Goal: Consume media (video, audio): Consume media (video, audio)

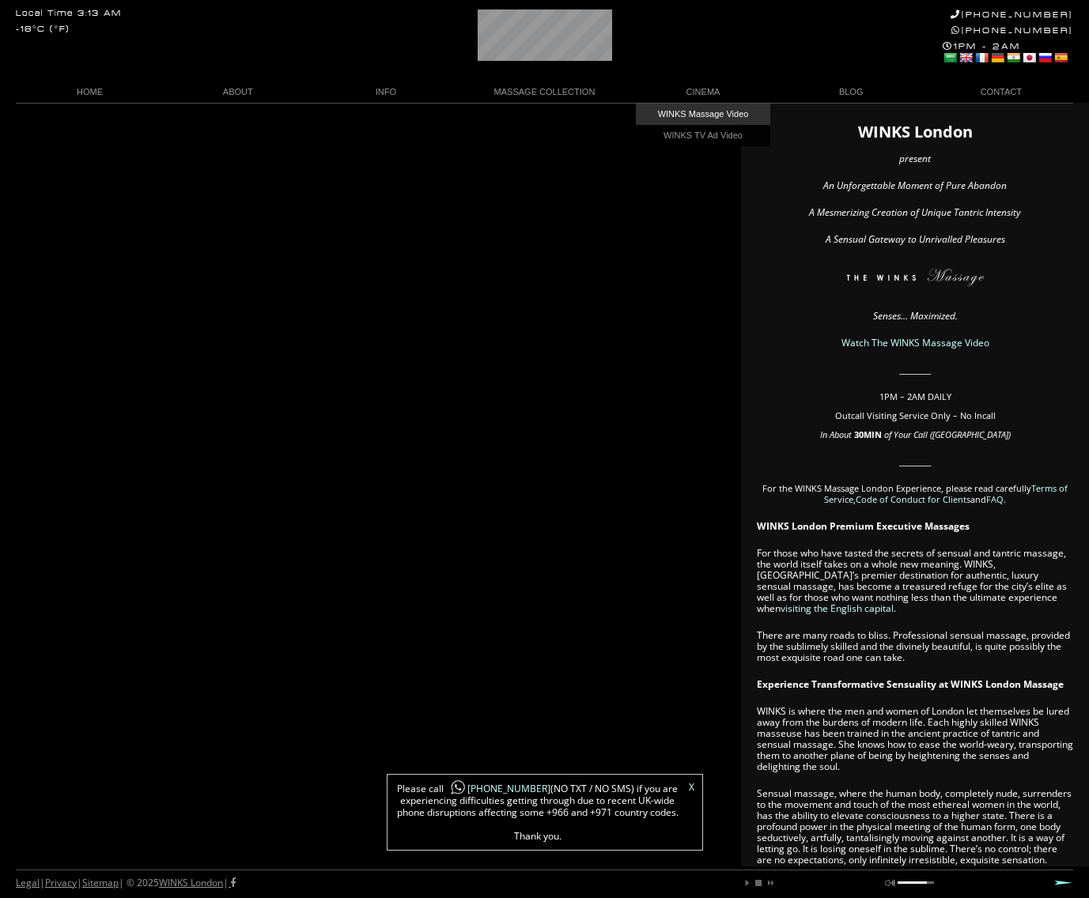
click at [701, 114] on link "WINKS Massage Video" at bounding box center [703, 114] width 134 height 21
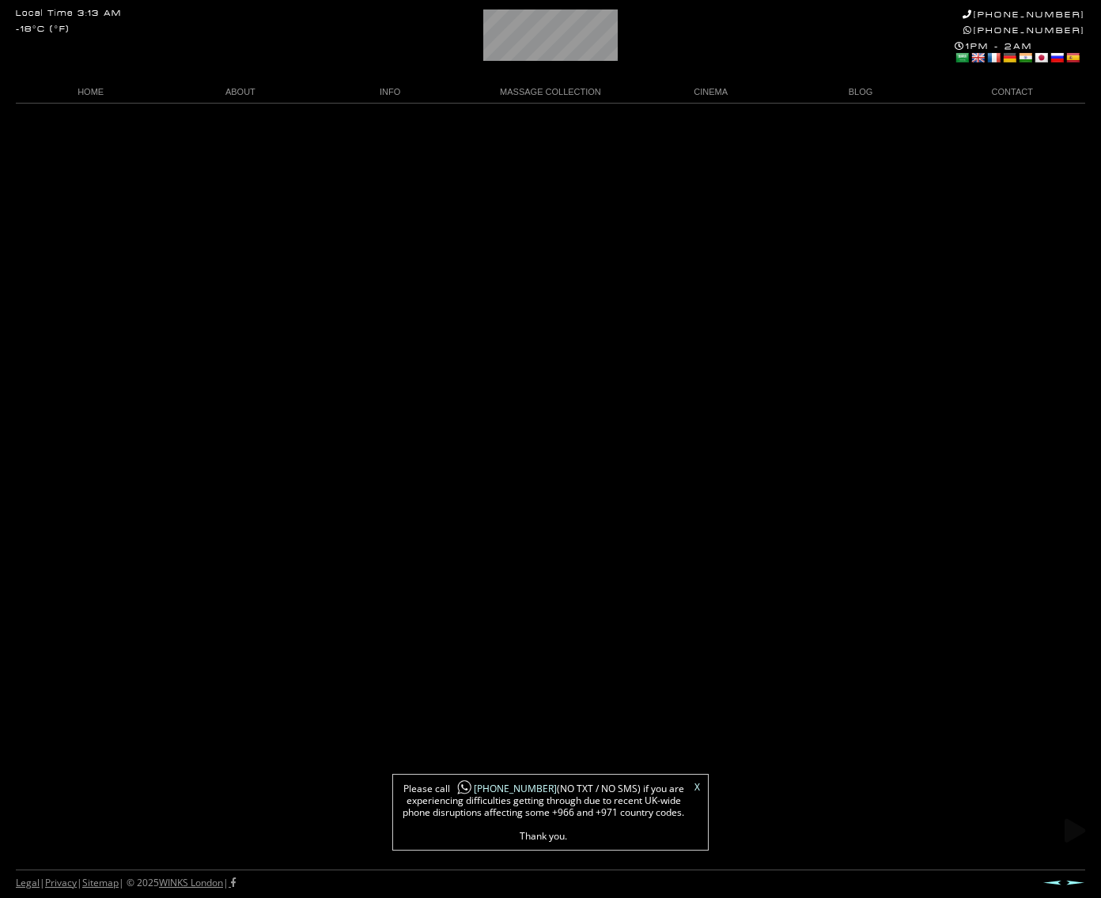
click at [697, 786] on link "X" at bounding box center [697, 787] width 6 height 9
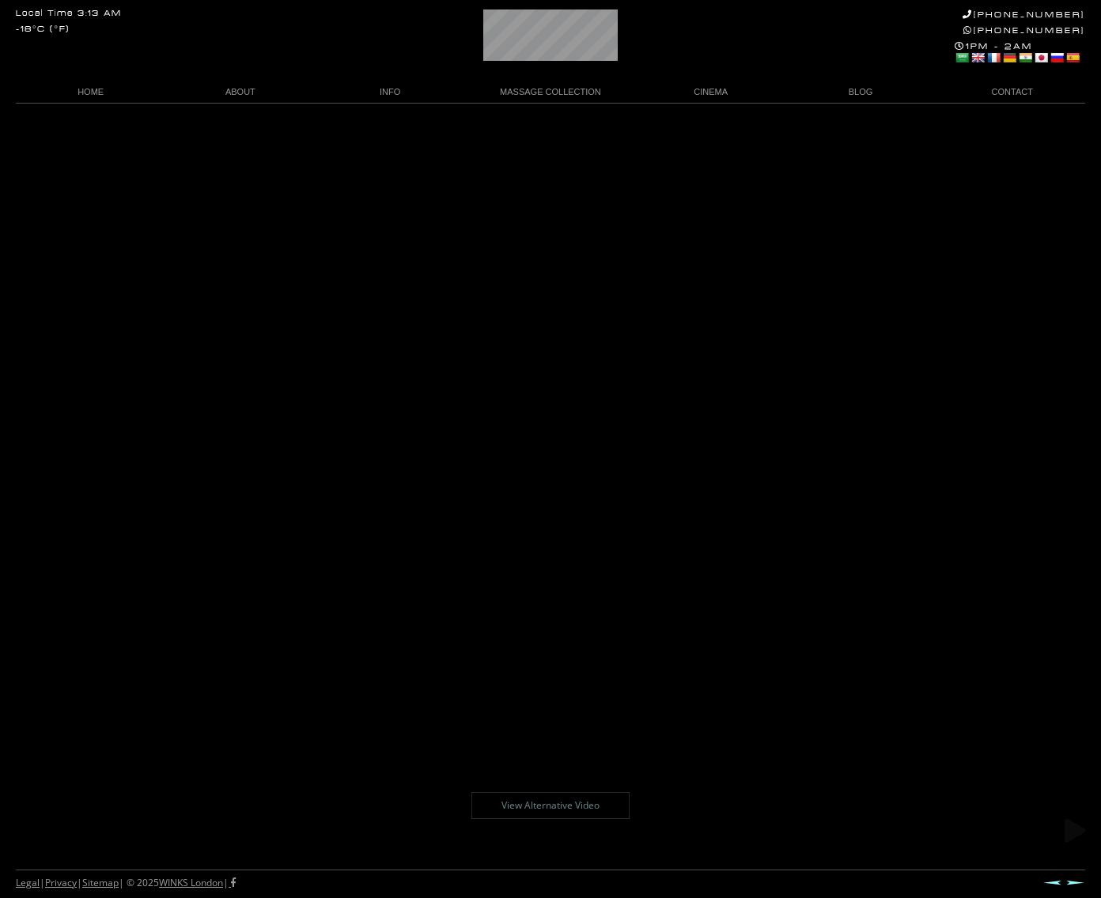
click at [578, 806] on link "View Alternative Video" at bounding box center [550, 805] width 158 height 27
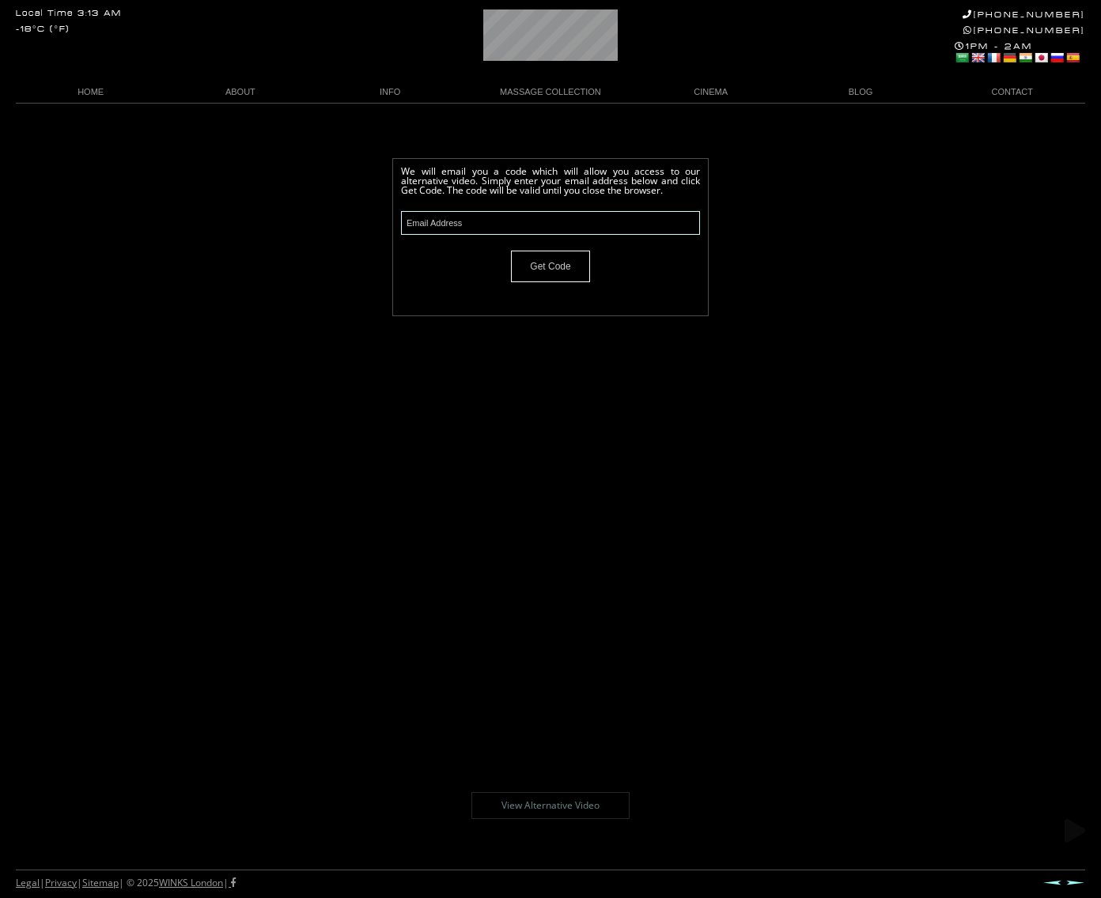
click at [434, 223] on input "text" at bounding box center [550, 223] width 299 height 24
type input "[EMAIL_ADDRESS][DOMAIN_NAME]"
click at [561, 266] on input "Get Code" at bounding box center [550, 267] width 79 height 32
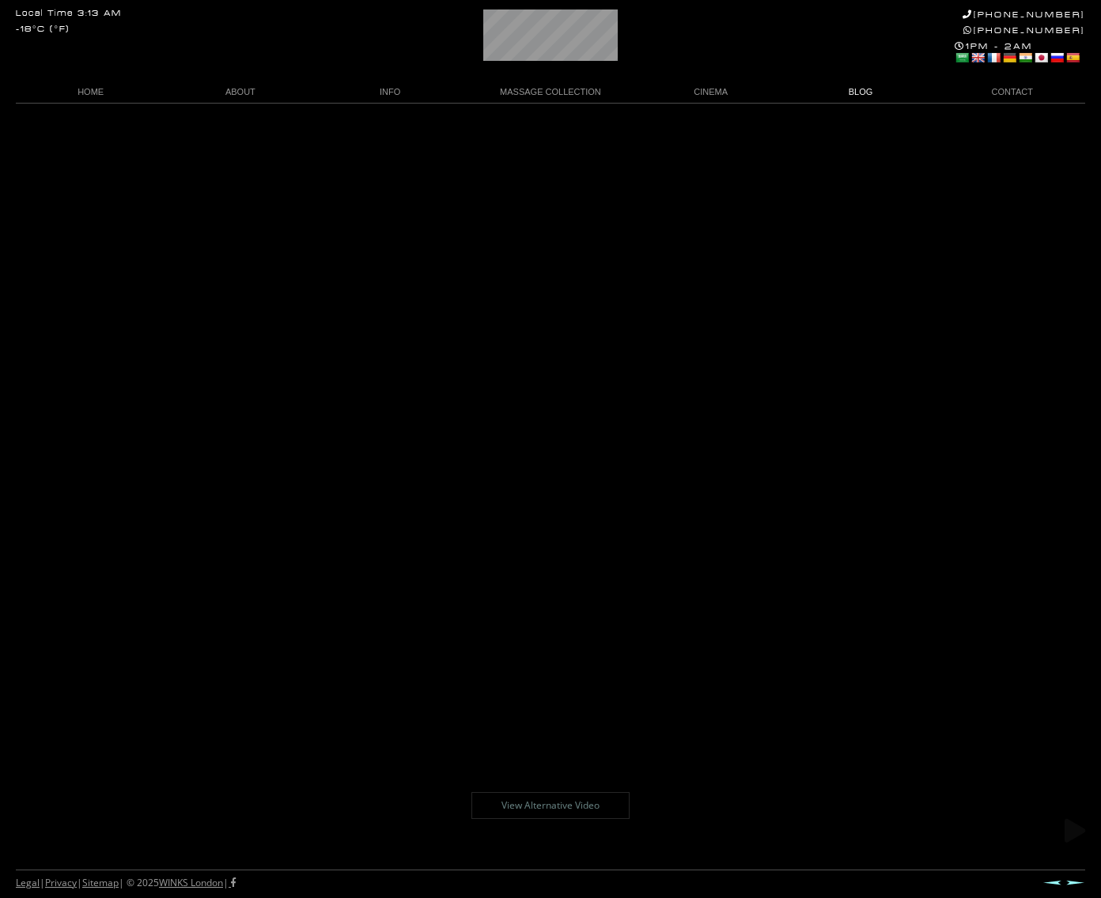
click at [856, 90] on link "BLOG" at bounding box center [859, 91] width 149 height 21
